Goal: Information Seeking & Learning: Learn about a topic

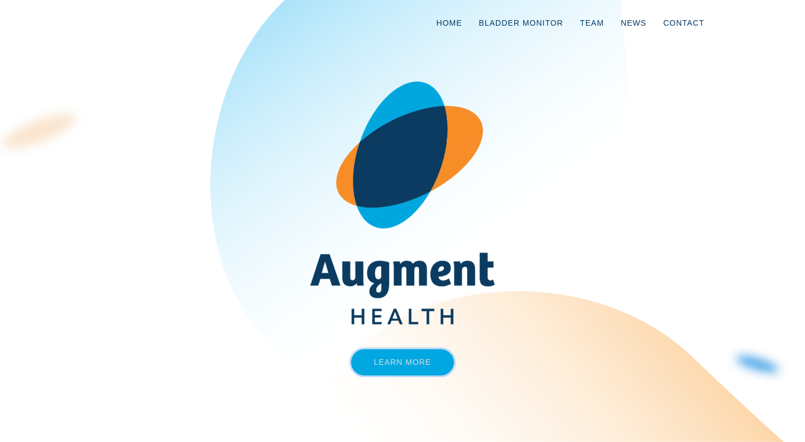
click at [437, 373] on link "Learn More" at bounding box center [402, 362] width 103 height 26
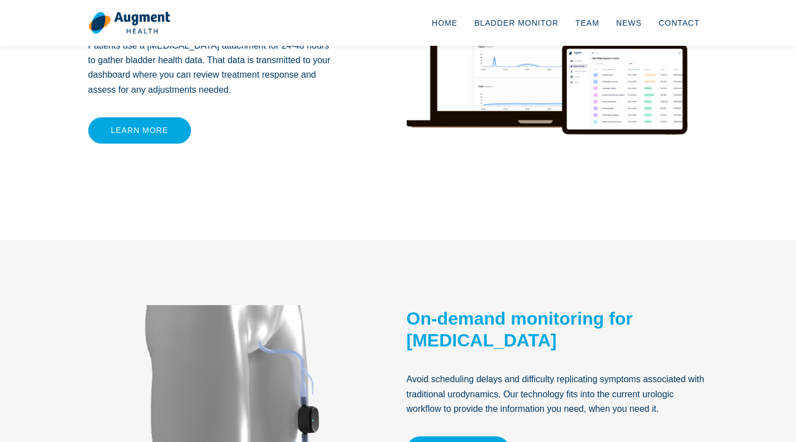
scroll to position [317, 0]
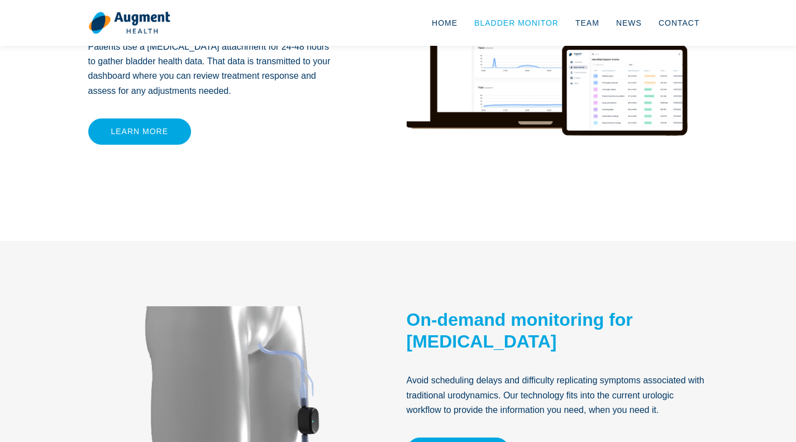
click at [535, 30] on link "Bladder Monitor" at bounding box center [516, 22] width 101 height 37
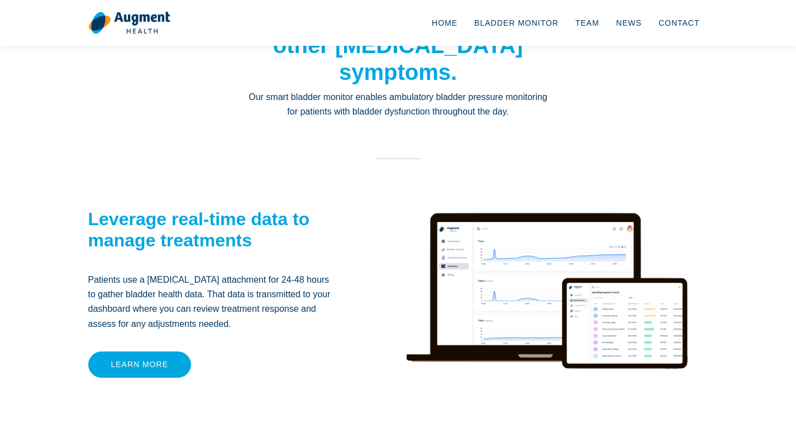
scroll to position [74, 0]
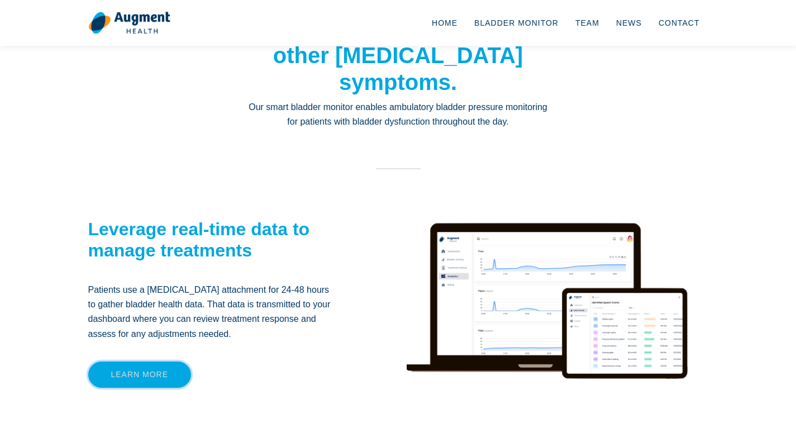
click at [176, 377] on link "Learn more" at bounding box center [139, 375] width 103 height 26
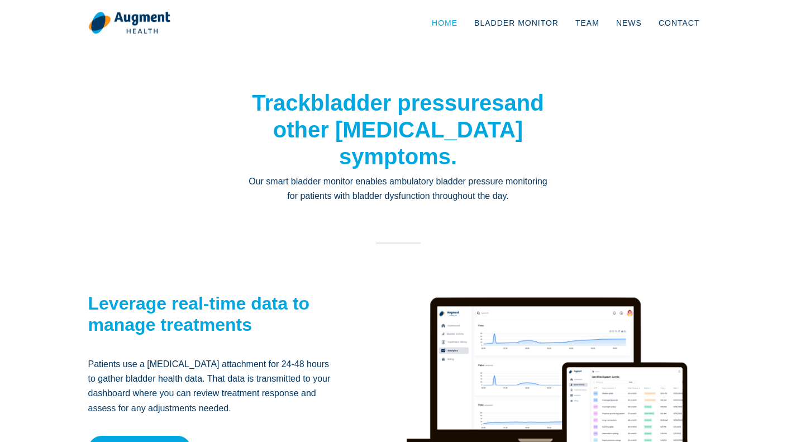
click at [466, 23] on link "Home" at bounding box center [445, 22] width 42 height 37
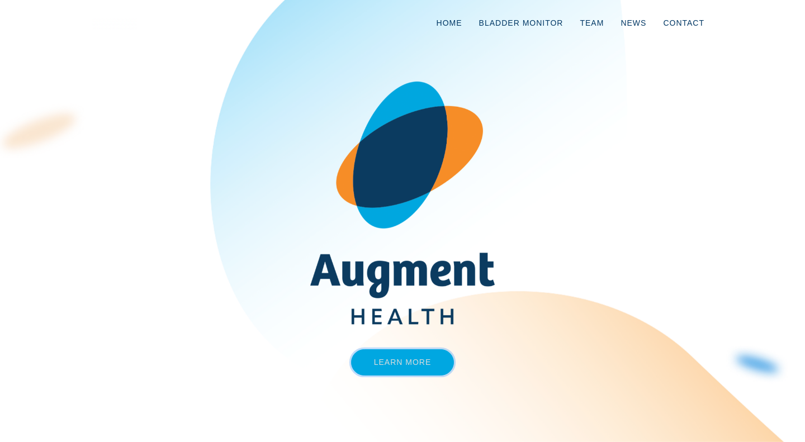
click at [430, 365] on link "Learn More" at bounding box center [402, 362] width 103 height 26
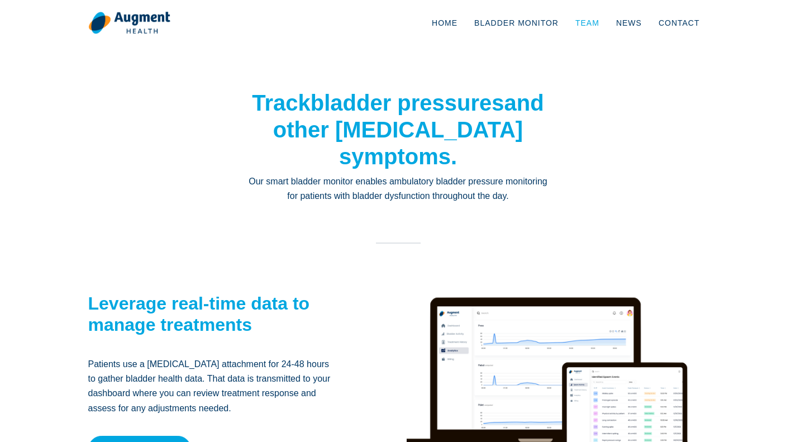
click at [602, 29] on link "Team" at bounding box center [587, 22] width 41 height 37
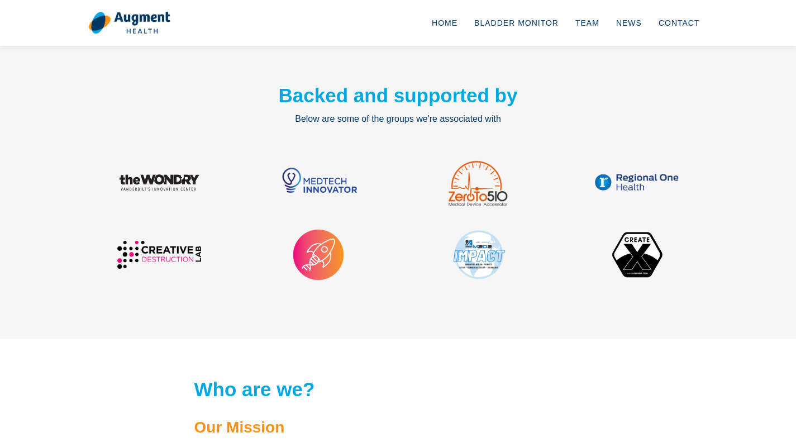
scroll to position [1393, 0]
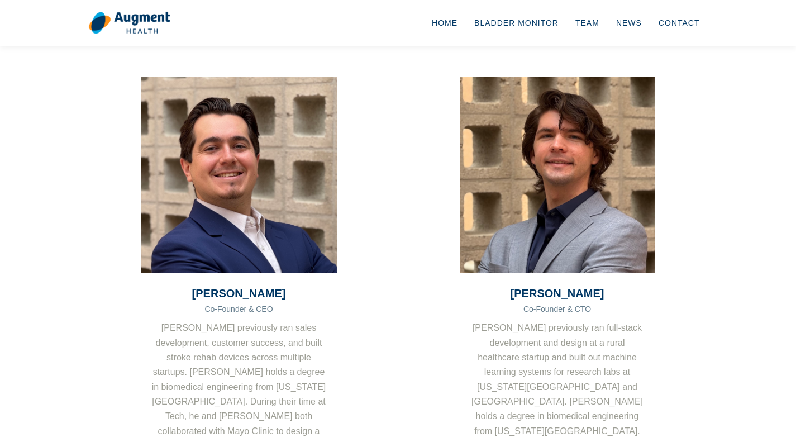
scroll to position [0, 0]
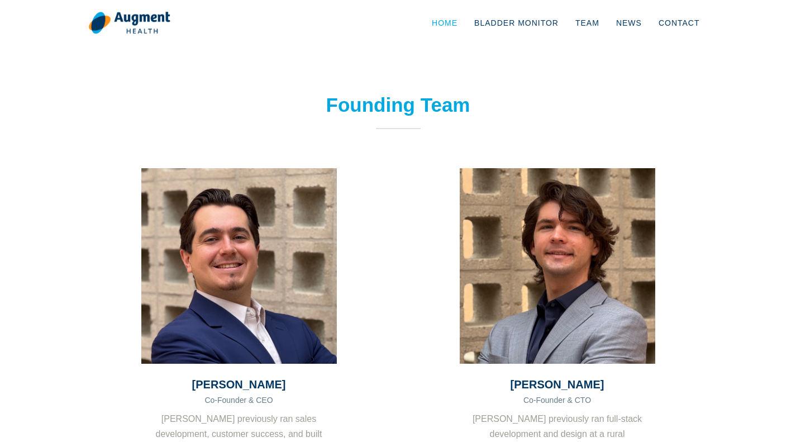
click at [460, 21] on link "Home" at bounding box center [445, 22] width 42 height 37
